Goal: Task Accomplishment & Management: Use online tool/utility

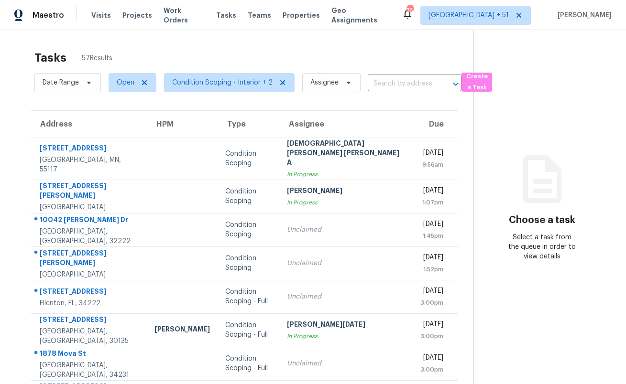
click at [94, 15] on span "Visits" at bounding box center [101, 16] width 20 height 10
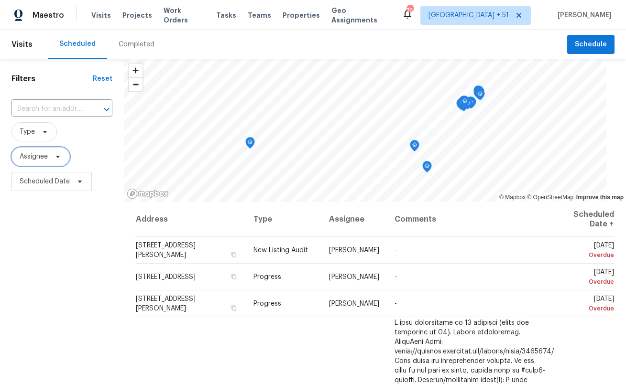
click at [37, 156] on span "Assignee" at bounding box center [34, 157] width 28 height 10
click at [32, 135] on span "Type" at bounding box center [27, 132] width 15 height 10
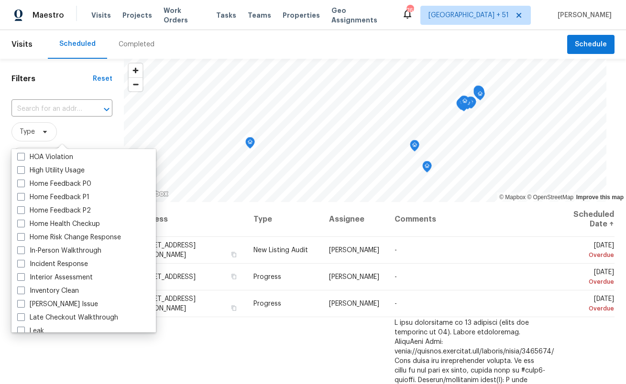
scroll to position [298, 0]
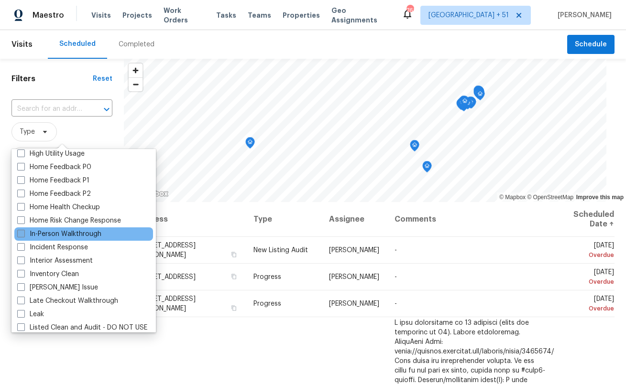
click at [79, 235] on label "In-Person Walkthrough" at bounding box center [59, 234] width 84 height 10
click at [23, 235] on input "In-Person Walkthrough" at bounding box center [20, 232] width 6 height 6
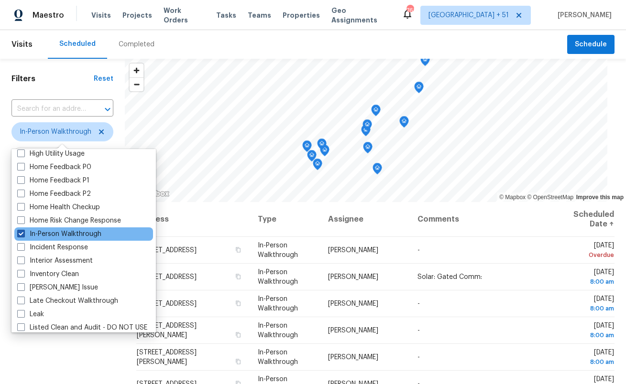
click at [84, 232] on label "In-Person Walkthrough" at bounding box center [59, 234] width 84 height 10
click at [23, 232] on input "In-Person Walkthrough" at bounding box center [20, 232] width 6 height 6
checkbox input "false"
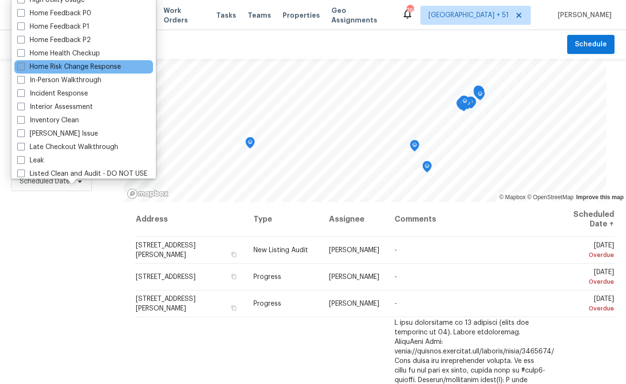
click at [93, 72] on label "Home Risk Change Response" at bounding box center [69, 67] width 104 height 10
click at [23, 68] on input "Home Risk Change Response" at bounding box center [20, 65] width 6 height 6
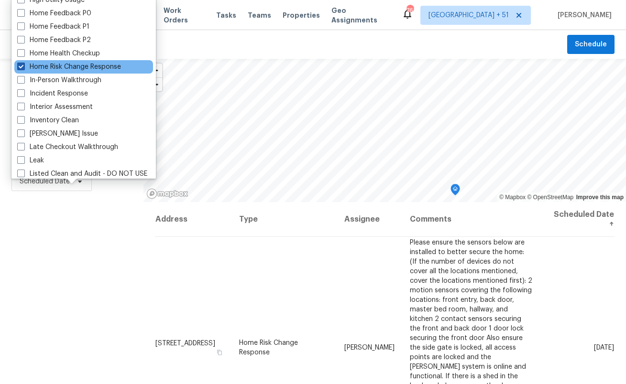
click at [97, 66] on label "Home Risk Change Response" at bounding box center [69, 67] width 104 height 10
click at [23, 66] on input "Home Risk Change Response" at bounding box center [20, 65] width 6 height 6
checkbox input "false"
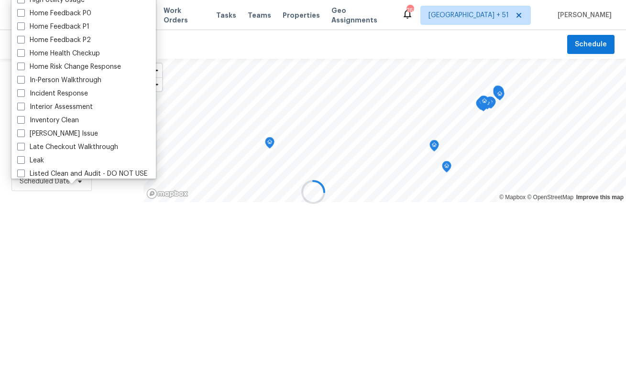
click at [89, 79] on h1 "Filters" at bounding box center [61, 79] width 101 height 10
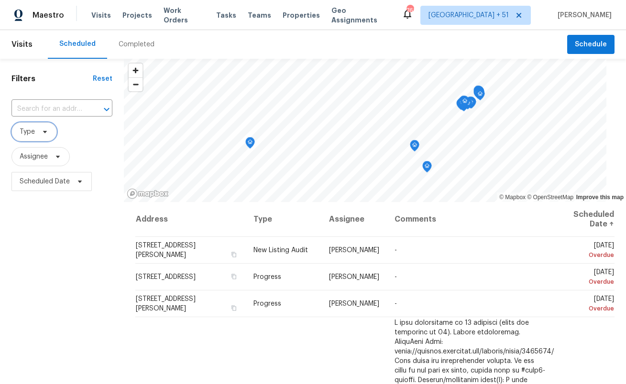
click at [42, 131] on icon at bounding box center [45, 132] width 8 height 8
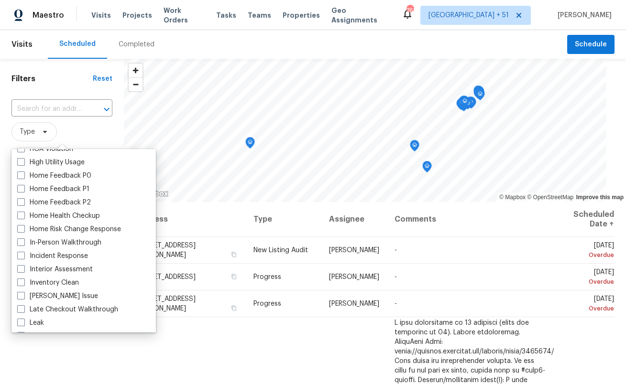
scroll to position [290, 0]
click at [69, 242] on label "In-Person Walkthrough" at bounding box center [59, 242] width 84 height 10
click at [23, 242] on input "In-Person Walkthrough" at bounding box center [20, 240] width 6 height 6
checkbox input "true"
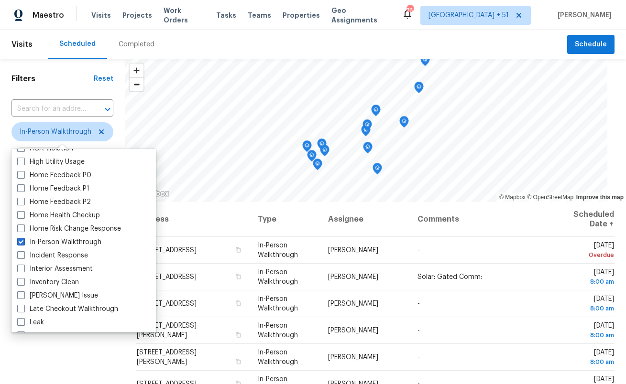
click at [237, 40] on div "Scheduled Completed" at bounding box center [307, 44] width 519 height 29
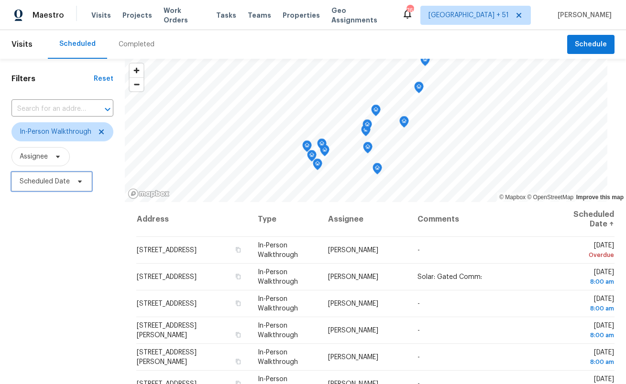
click at [60, 184] on span "Scheduled Date" at bounding box center [45, 182] width 50 height 10
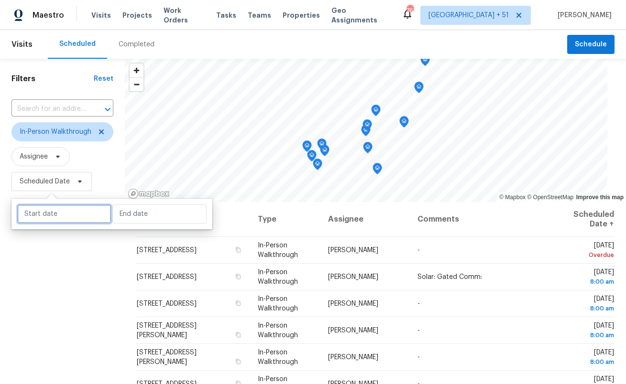
click at [53, 210] on input "text" at bounding box center [64, 214] width 94 height 19
select select "9"
select select "2025"
select select "10"
select select "2025"
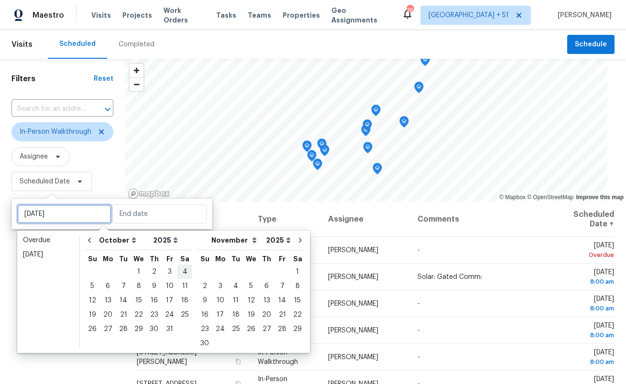
type input "[DATE]"
click at [180, 271] on div "4" at bounding box center [184, 271] width 15 height 13
type input "[DATE]"
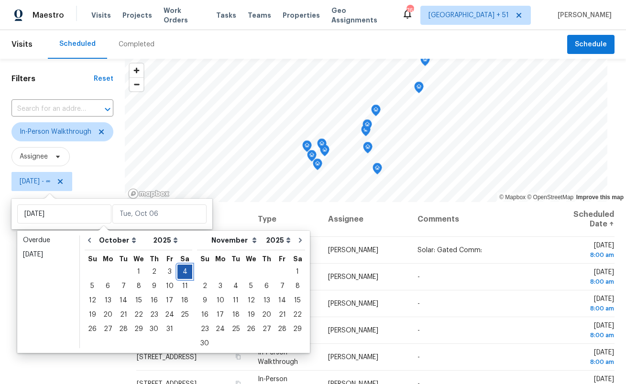
click at [180, 270] on div "4" at bounding box center [184, 271] width 15 height 13
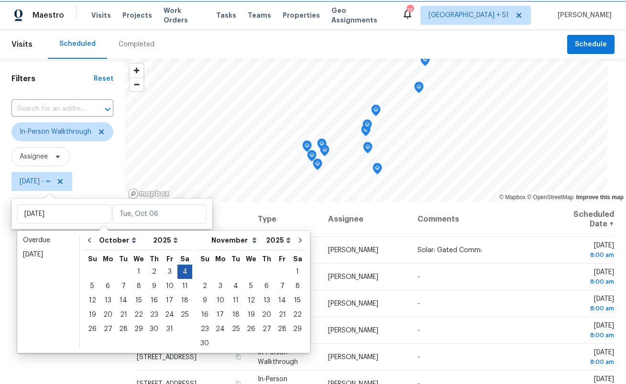
type input "[DATE]"
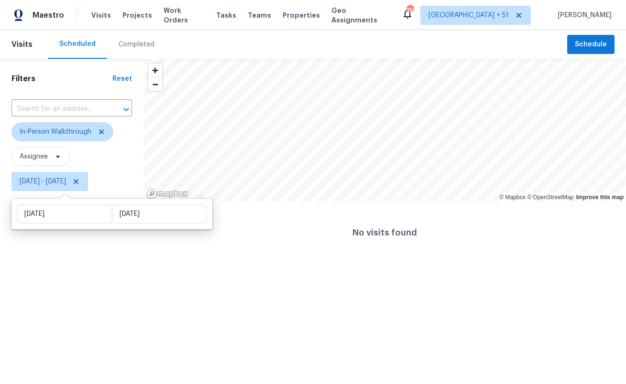
click at [131, 44] on div "Completed" at bounding box center [137, 45] width 36 height 10
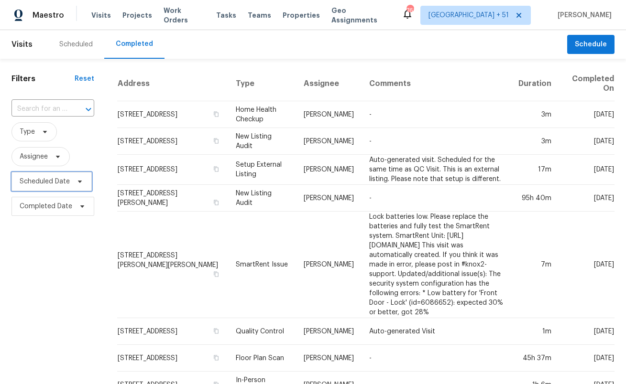
click at [64, 179] on span "Scheduled Date" at bounding box center [45, 182] width 50 height 10
click at [40, 133] on span at bounding box center [43, 132] width 11 height 8
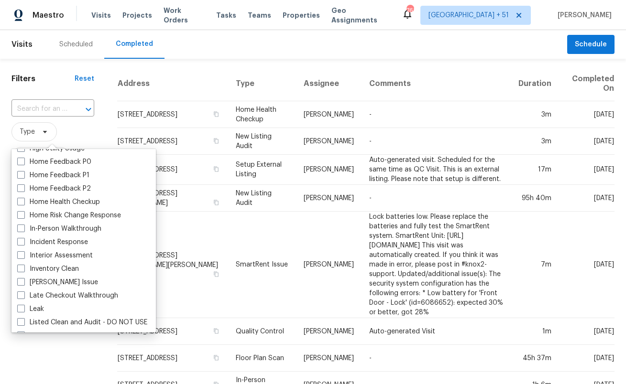
scroll to position [304, 0]
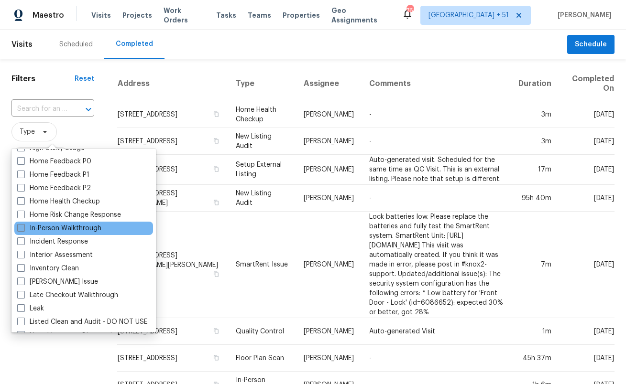
click at [50, 224] on label "In-Person Walkthrough" at bounding box center [59, 229] width 84 height 10
click at [23, 224] on input "In-Person Walkthrough" at bounding box center [20, 227] width 6 height 6
checkbox input "true"
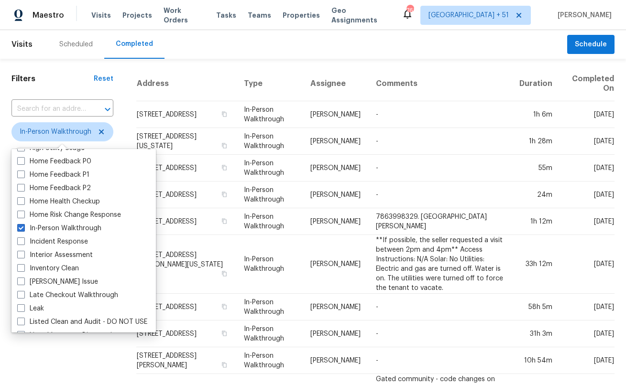
click at [148, 79] on th "Address" at bounding box center [186, 83] width 100 height 35
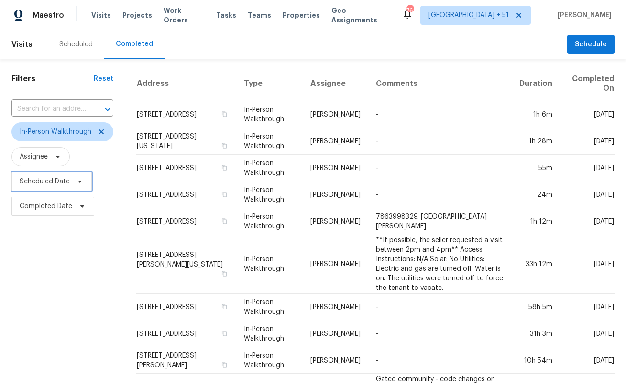
click at [50, 180] on span "Scheduled Date" at bounding box center [45, 182] width 50 height 10
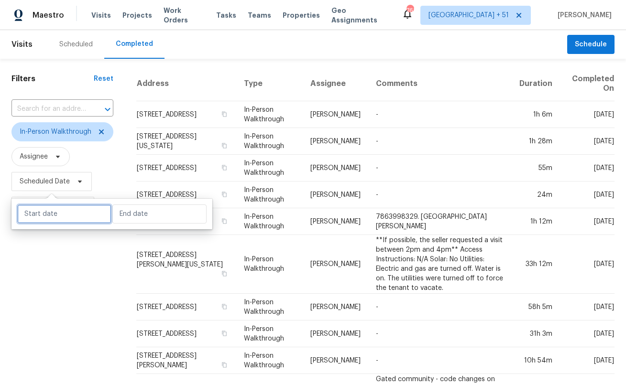
click at [62, 215] on input "text" at bounding box center [64, 214] width 94 height 19
select select "9"
select select "2025"
select select "10"
select select "2025"
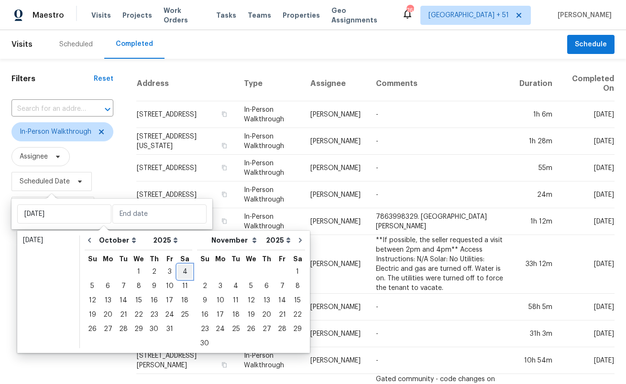
click at [183, 267] on div "4" at bounding box center [184, 271] width 15 height 13
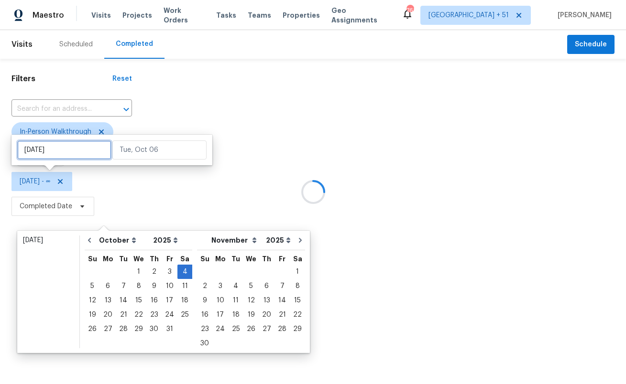
type input "[DATE]"
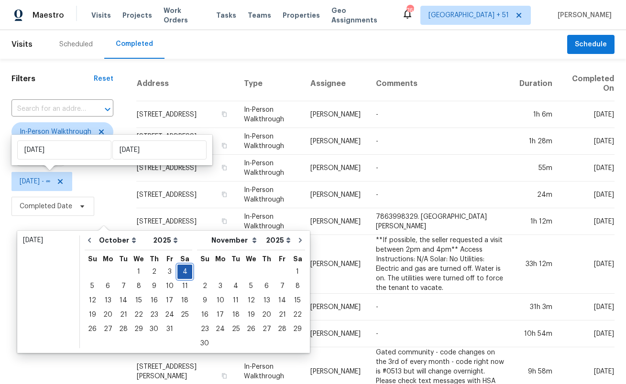
click at [181, 273] on div "4" at bounding box center [184, 271] width 15 height 13
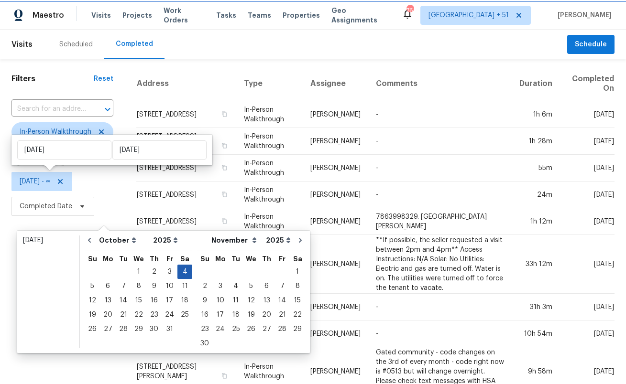
type input "[DATE]"
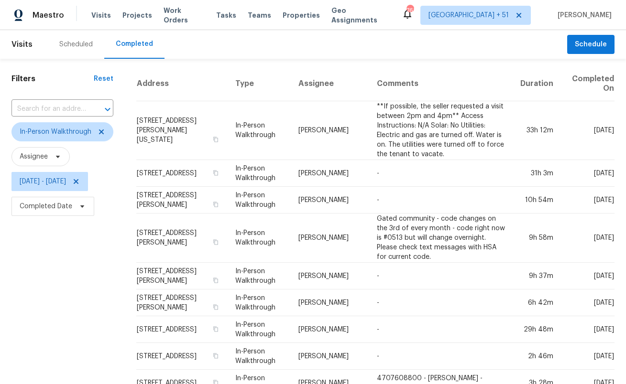
click at [216, 78] on th "Address" at bounding box center [181, 83] width 91 height 35
click at [218, 15] on span "Tasks" at bounding box center [226, 15] width 20 height 7
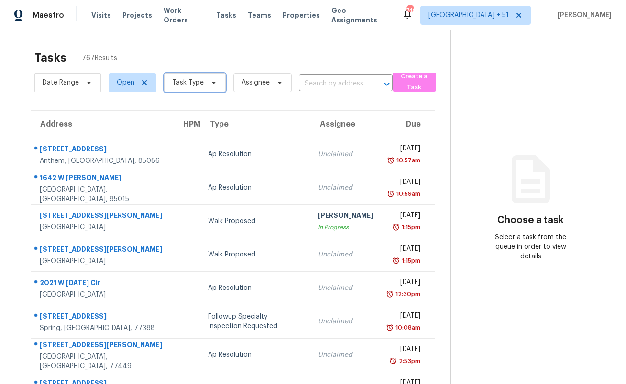
click at [176, 79] on span "Task Type" at bounding box center [188, 83] width 32 height 10
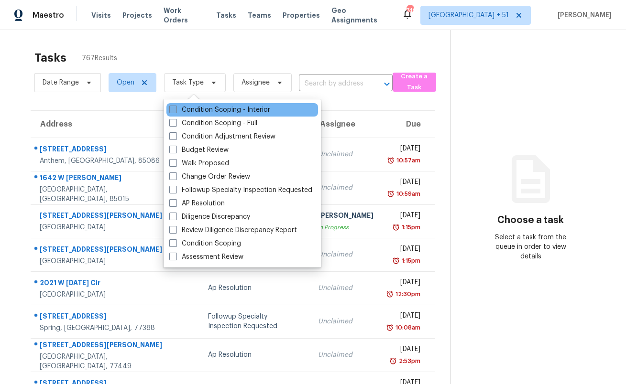
click at [194, 108] on label "Condition Scoping - Interior" at bounding box center [219, 110] width 101 height 10
click at [175, 108] on input "Condition Scoping - Interior" at bounding box center [172, 108] width 6 height 6
checkbox input "true"
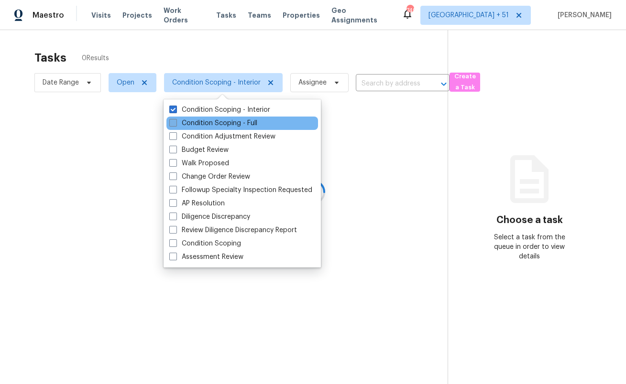
click at [192, 123] on label "Condition Scoping - Full" at bounding box center [213, 124] width 88 height 10
click at [175, 123] on input "Condition Scoping - Full" at bounding box center [172, 122] width 6 height 6
checkbox input "true"
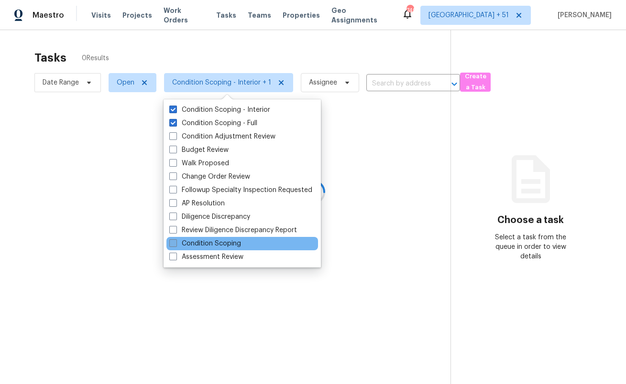
click at [209, 245] on label "Condition Scoping" at bounding box center [205, 244] width 72 height 10
click at [175, 245] on input "Condition Scoping" at bounding box center [172, 242] width 6 height 6
checkbox input "true"
click at [344, 39] on div at bounding box center [313, 192] width 626 height 384
